Goal: Navigation & Orientation: Find specific page/section

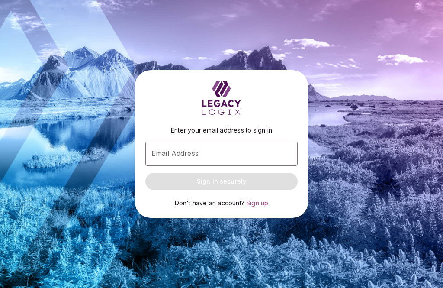
click at [263, 166] on input "Email Address" at bounding box center [221, 153] width 152 height 24
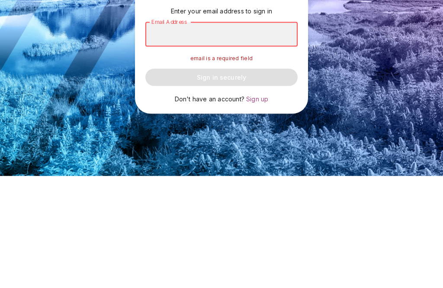
type input "**********"
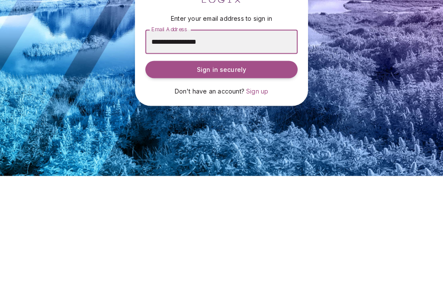
scroll to position [28, 0]
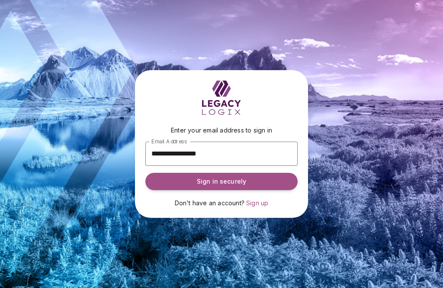
click at [264, 173] on button "Sign in securely" at bounding box center [221, 181] width 152 height 17
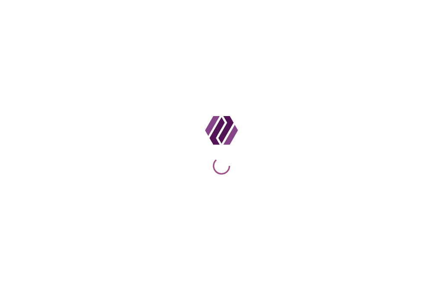
click at [347, 45] on div at bounding box center [221, 144] width 443 height 288
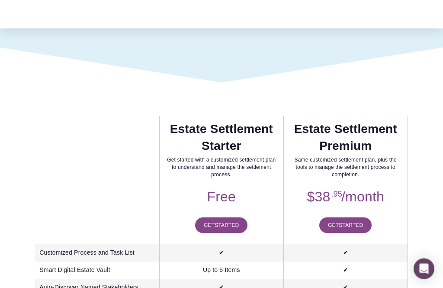
scroll to position [54, 0]
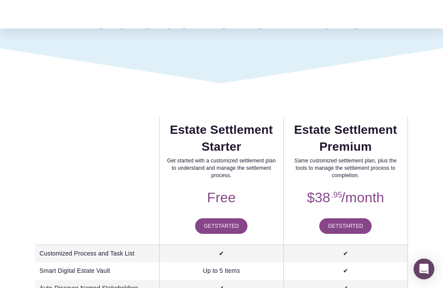
click at [0, 0] on div at bounding box center [0, 0] width 0 height 0
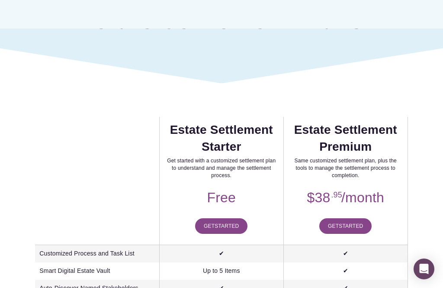
click at [238, 240] on link "Sign In" at bounding box center [222, 233] width 50 height 17
click at [257, 60] on link "Folder: Products" at bounding box center [222, 58] width 84 height 17
click at [276, 169] on link "Estate Settlement" at bounding box center [221, 164] width 129 height 17
